Goal: Transaction & Acquisition: Purchase product/service

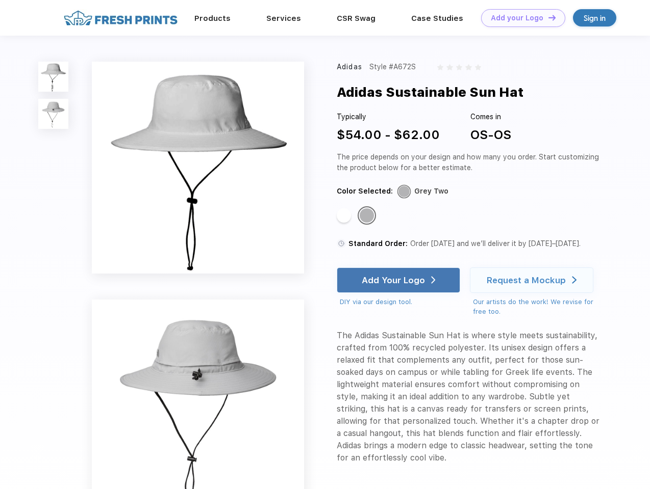
click at [519, 18] on link "Add your Logo Design Tool" at bounding box center [523, 18] width 84 height 18
click at [0, 0] on div "Design Tool" at bounding box center [0, 0] width 0 height 0
click at [547, 17] on link "Add your Logo Design Tool" at bounding box center [523, 18] width 84 height 18
click at [54, 76] on img at bounding box center [53, 77] width 30 height 30
click at [54, 114] on img at bounding box center [53, 114] width 30 height 30
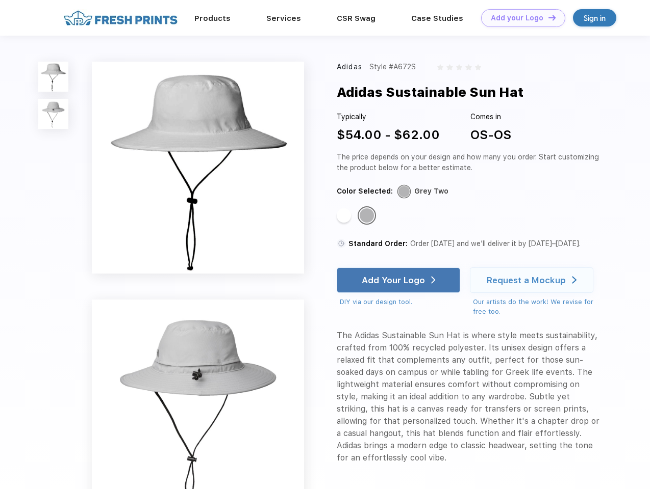
click at [345, 216] on div "Standard Color" at bounding box center [343, 216] width 14 height 14
click at [368, 216] on div "Standard Color" at bounding box center [366, 216] width 14 height 14
click at [399, 280] on div "Add Your Logo" at bounding box center [392, 280] width 63 height 10
click at [533, 280] on div "Request a Mockup" at bounding box center [525, 280] width 79 height 10
